Goal: Register for event/course

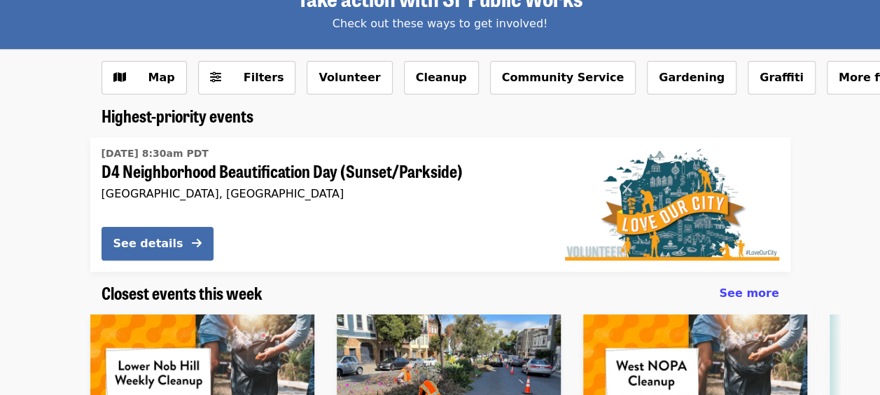
scroll to position [140, 0]
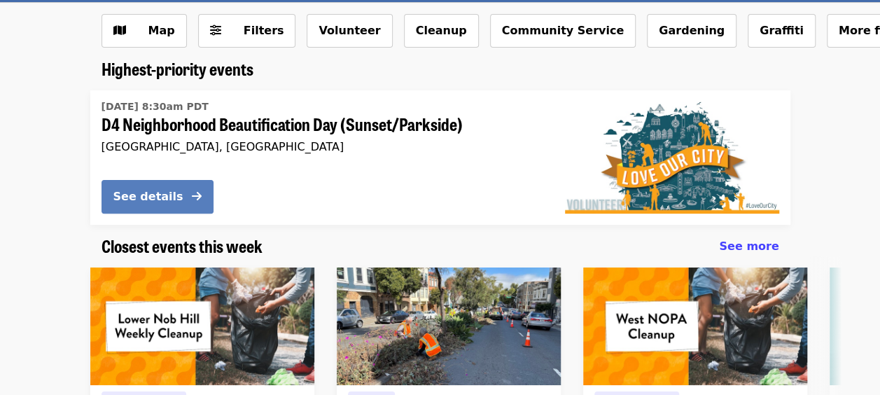
click at [146, 200] on div "See details" at bounding box center [148, 196] width 70 height 17
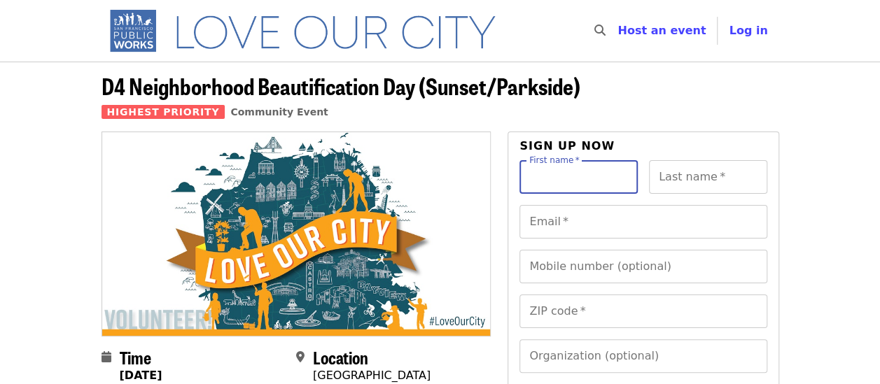
click at [611, 175] on input "First name   *" at bounding box center [579, 177] width 118 height 34
type input "******"
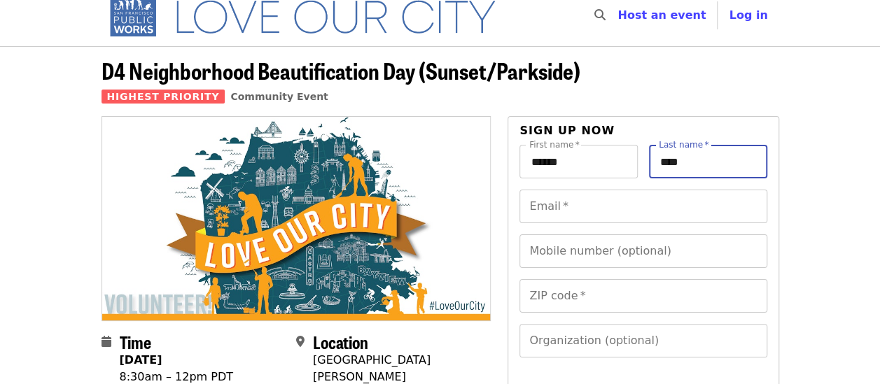
scroll to position [31, 0]
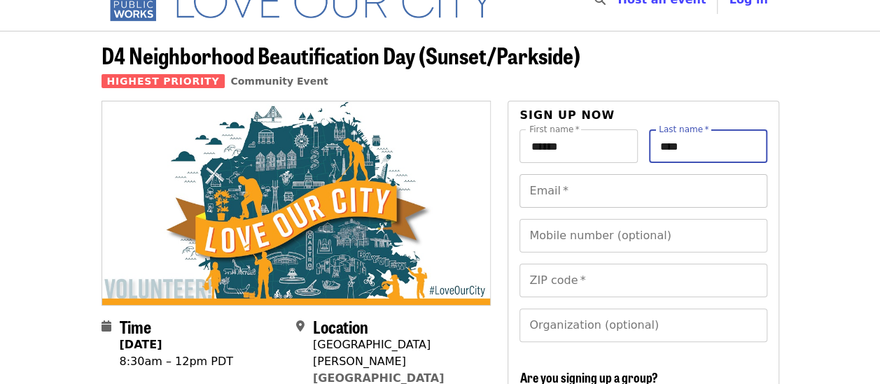
type input "****"
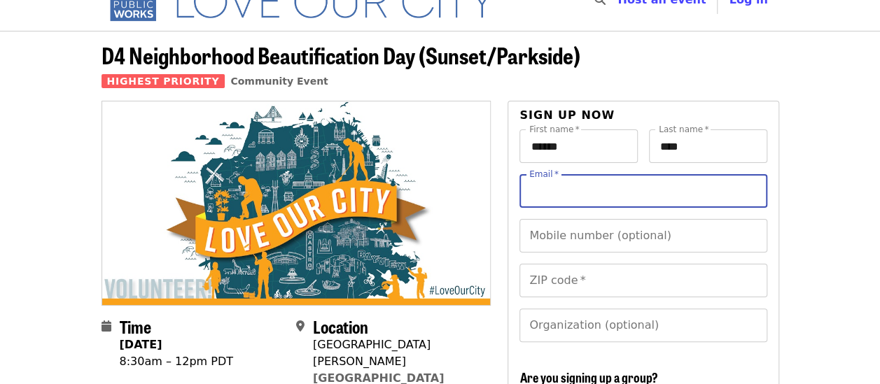
click at [621, 193] on input "Email   *" at bounding box center [643, 191] width 247 height 34
type input "**********"
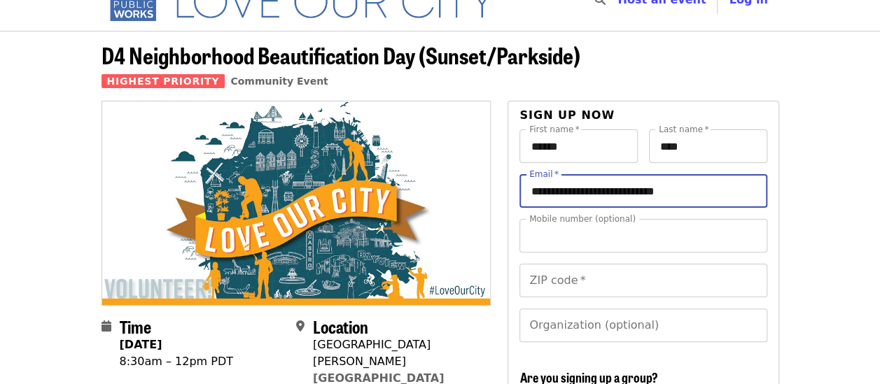
type input "**********"
click at [623, 279] on input "ZIP code   *" at bounding box center [643, 281] width 247 height 34
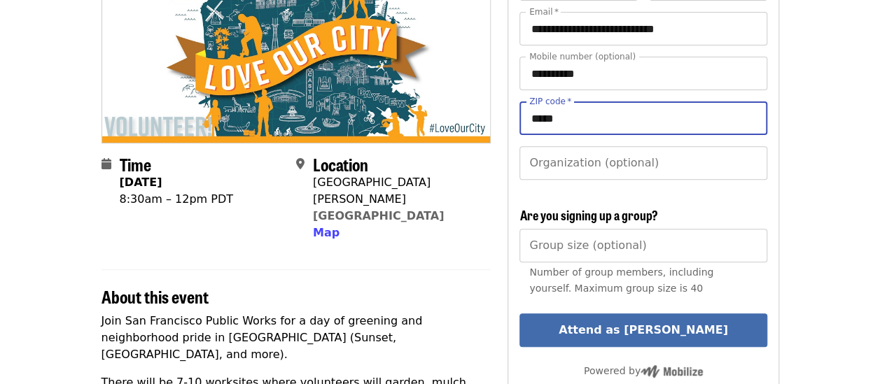
scroll to position [0, 0]
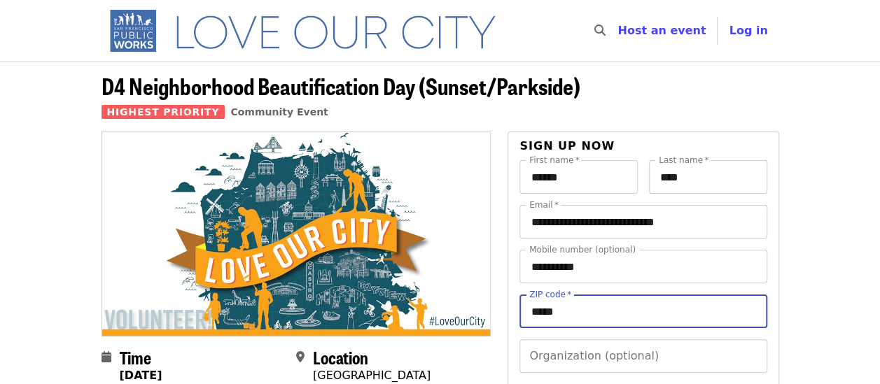
type input "*****"
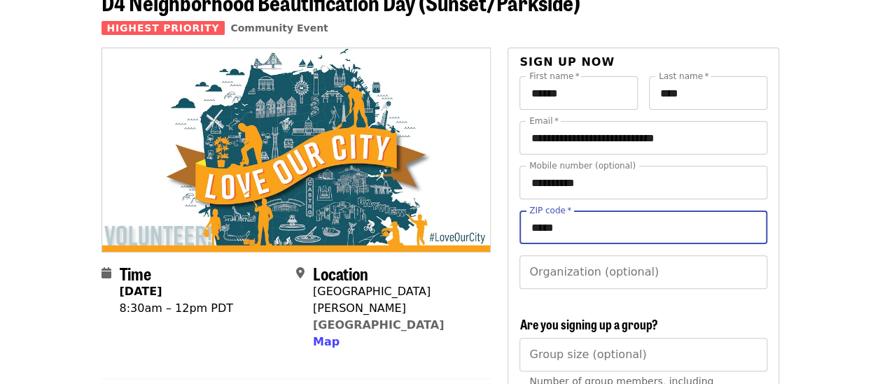
scroll to position [149, 0]
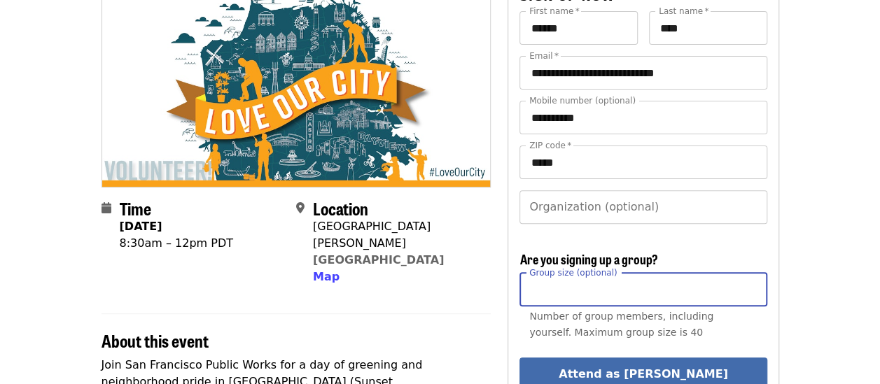
click at [648, 290] on input "Group size (optional)" at bounding box center [643, 290] width 247 height 34
click at [751, 286] on input "*" at bounding box center [643, 290] width 247 height 34
type input "*"
click at [751, 286] on input "*" at bounding box center [643, 290] width 247 height 34
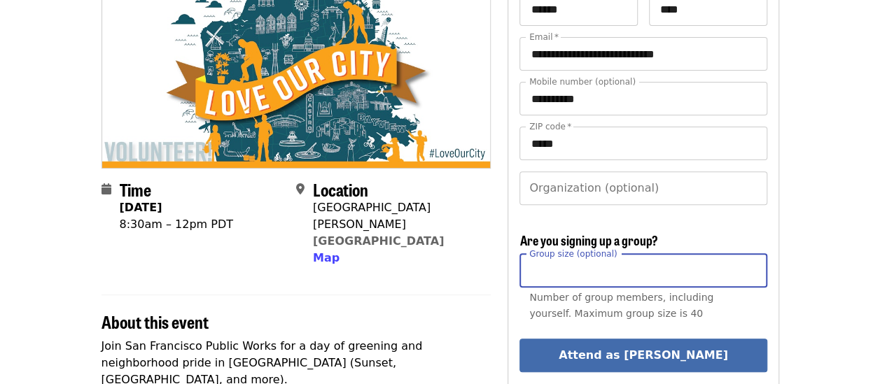
scroll to position [234, 0]
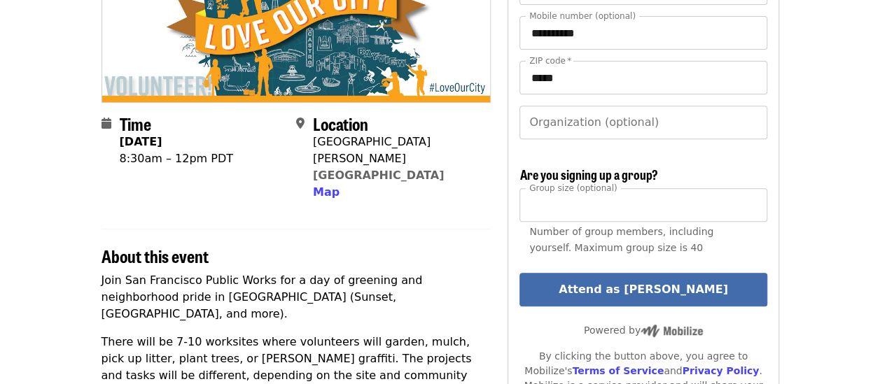
drag, startPoint x: 878, startPoint y: 80, endPoint x: 884, endPoint y: 66, distance: 15.1
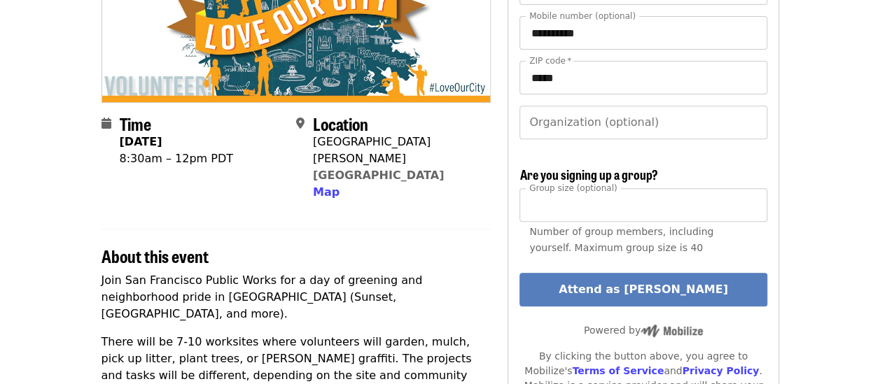
click at [648, 291] on button "Attend as [PERSON_NAME]" at bounding box center [643, 290] width 247 height 34
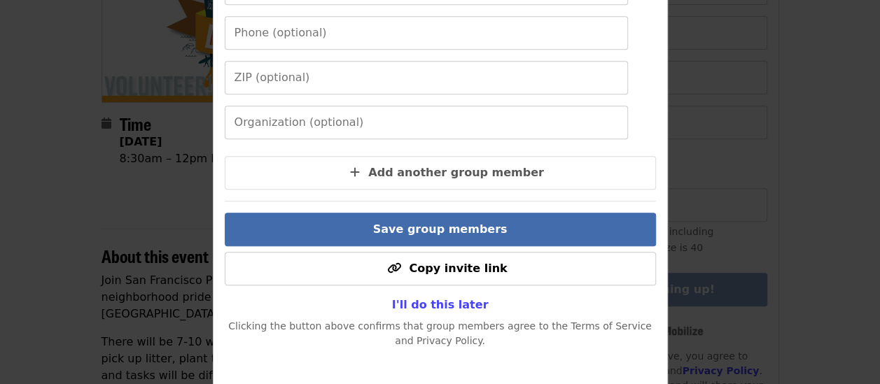
scroll to position [379, 0]
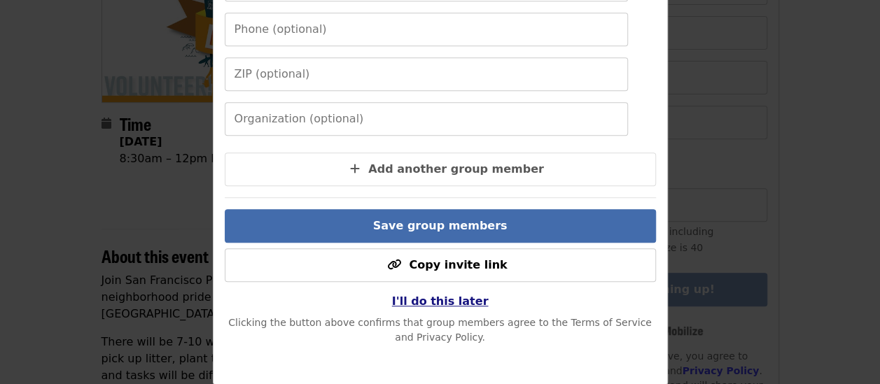
click at [447, 302] on span "I'll do this later" at bounding box center [440, 301] width 97 height 13
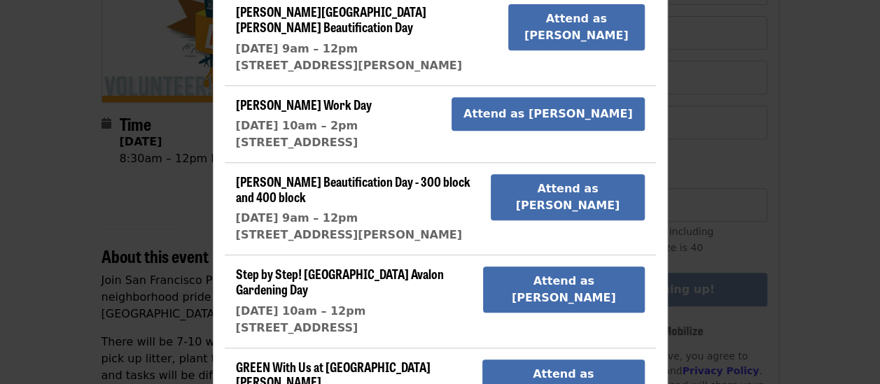
scroll to position [95, 88]
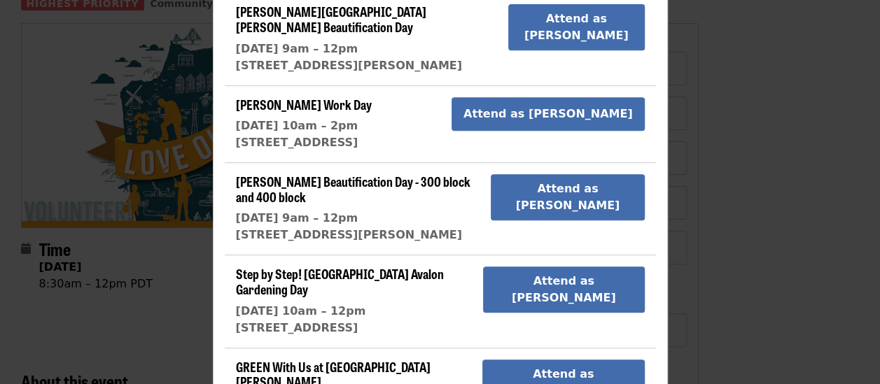
drag, startPoint x: 868, startPoint y: 230, endPoint x: 885, endPoint y: -14, distance: 245.0
click at [800, 0] on html "Skip to content ​ Host an event Host Log in D4 Neighborhood Beautification Day …" at bounding box center [359, 83] width 880 height 384
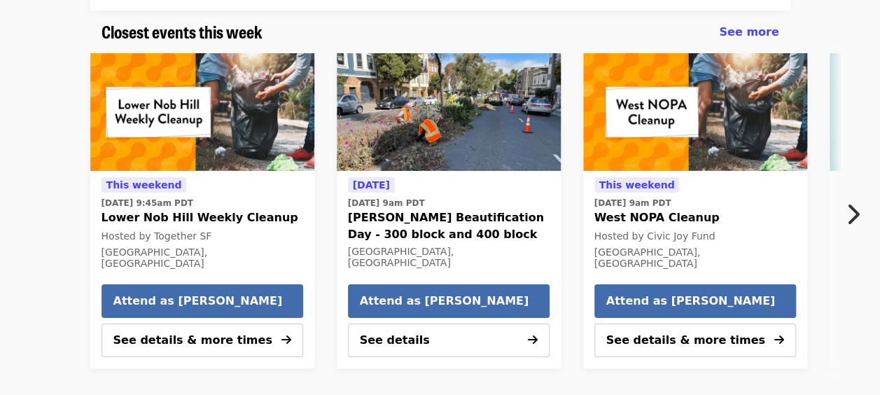
scroll to position [438, 0]
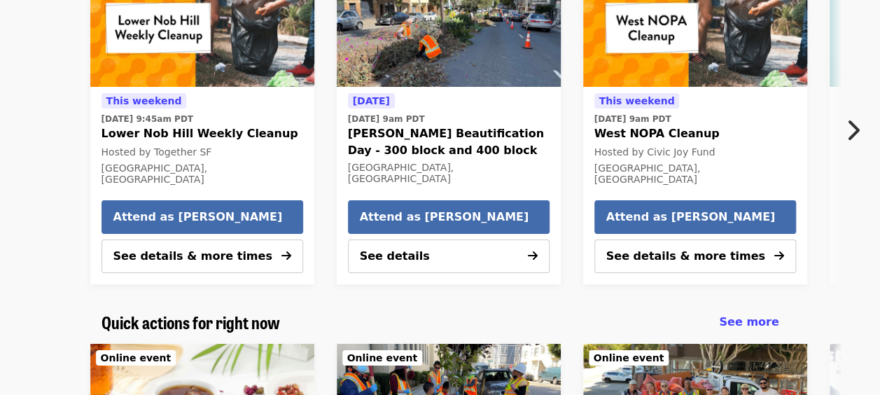
click at [863, 125] on button "Next item" at bounding box center [857, 130] width 46 height 39
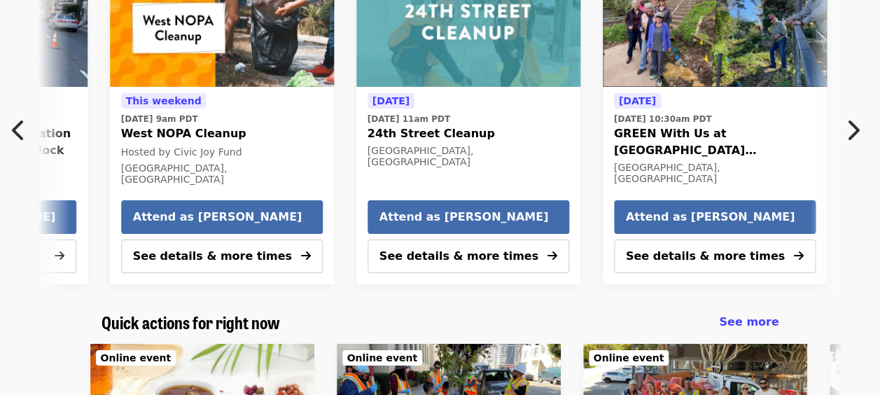
scroll to position [0, 507]
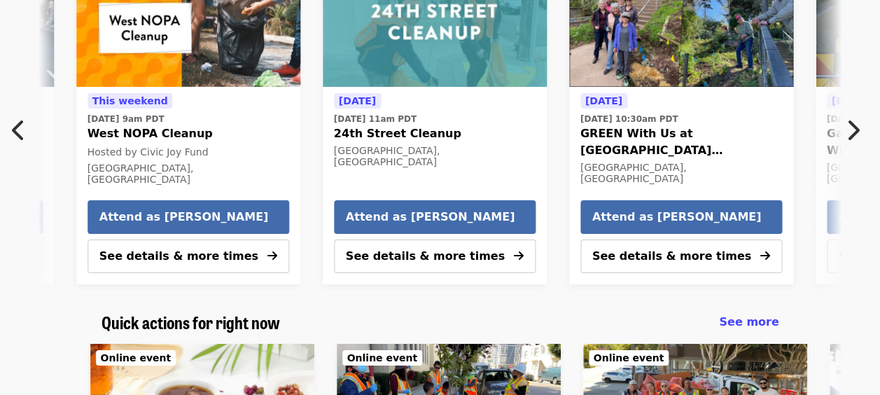
click at [863, 125] on button "Next item" at bounding box center [857, 130] width 46 height 39
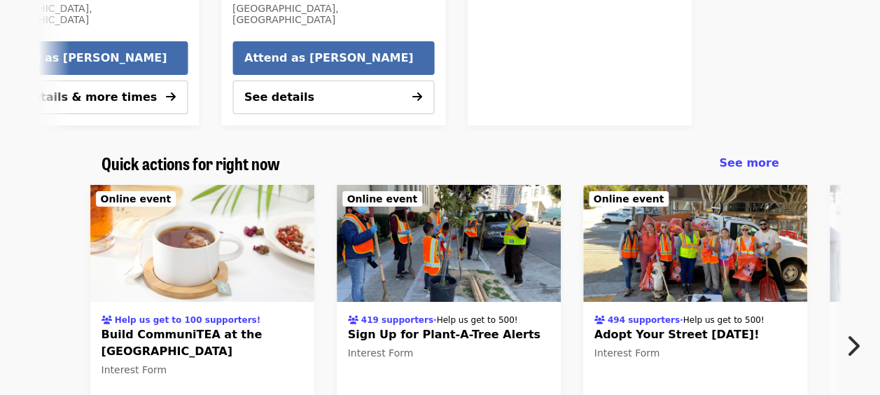
scroll to position [662, 0]
